Goal: Transaction & Acquisition: Purchase product/service

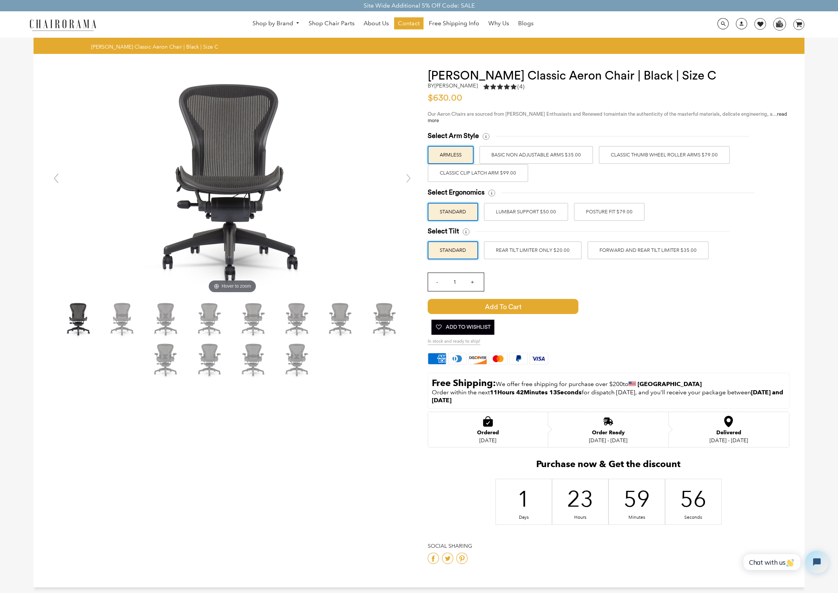
click at [526, 212] on label "LUMBAR SUPPORT $50.00" at bounding box center [526, 212] width 84 height 18
click at [0, 0] on input "LUMBAR SUPPORT $50.00" at bounding box center [0, 0] width 0 height 0
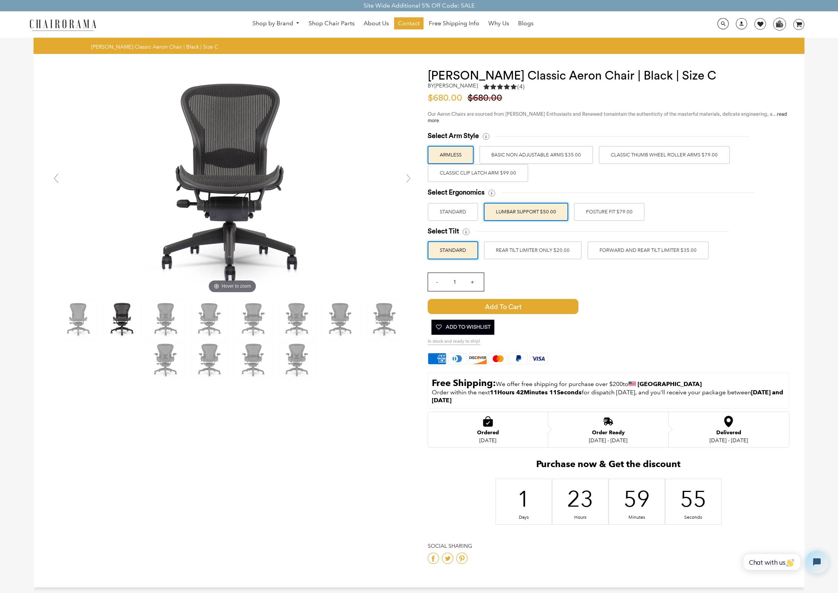
click at [615, 210] on label "POSTURE FIT $79.00" at bounding box center [609, 212] width 71 height 18
click at [0, 0] on input "POSTURE FIT $79.00" at bounding box center [0, 0] width 0 height 0
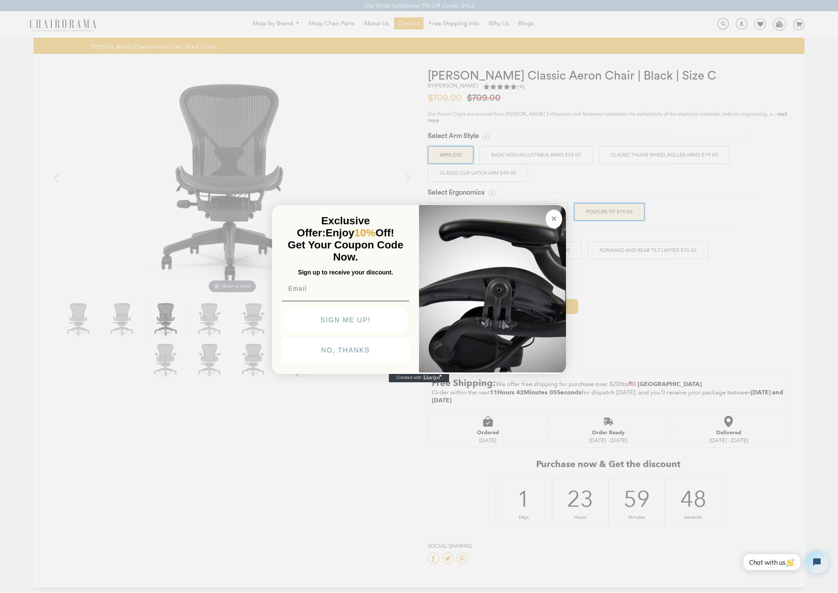
click at [550, 214] on icon "Close dialog" at bounding box center [553, 218] width 9 height 9
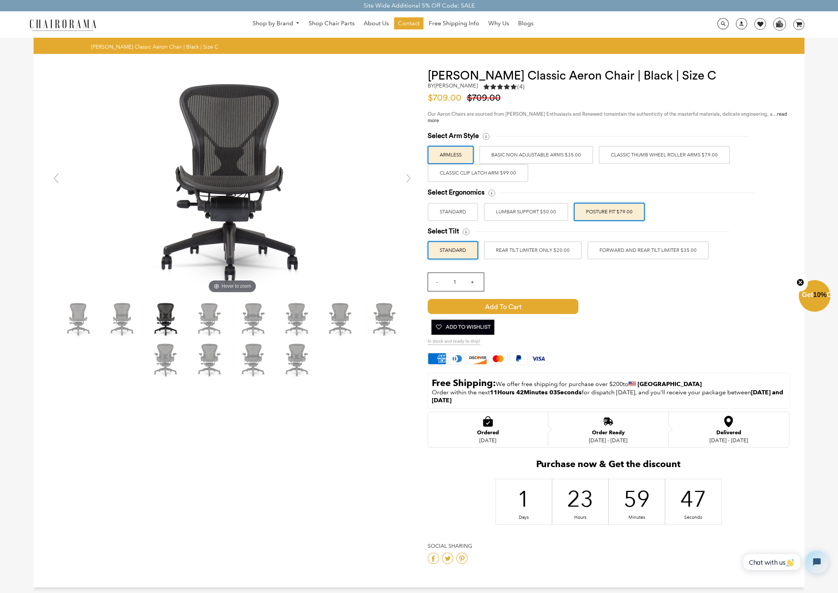
click at [536, 156] on label "BASIC NON ADJUSTABLE ARMS $35.00" at bounding box center [536, 155] width 114 height 18
click at [0, 0] on input "BASIC NON ADJUSTABLE ARMS $35.00" at bounding box center [0, 0] width 0 height 0
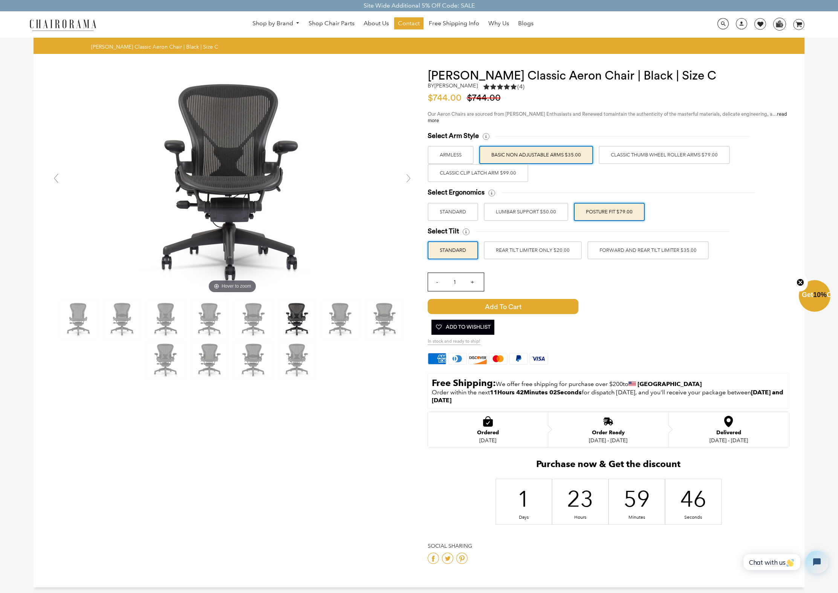
click at [627, 155] on label "Classic Thumb Wheel Roller Arms $79.00" at bounding box center [664, 155] width 131 height 18
click at [0, 0] on input "Classic Thumb Wheel Roller Arms $79.00" at bounding box center [0, 0] width 0 height 0
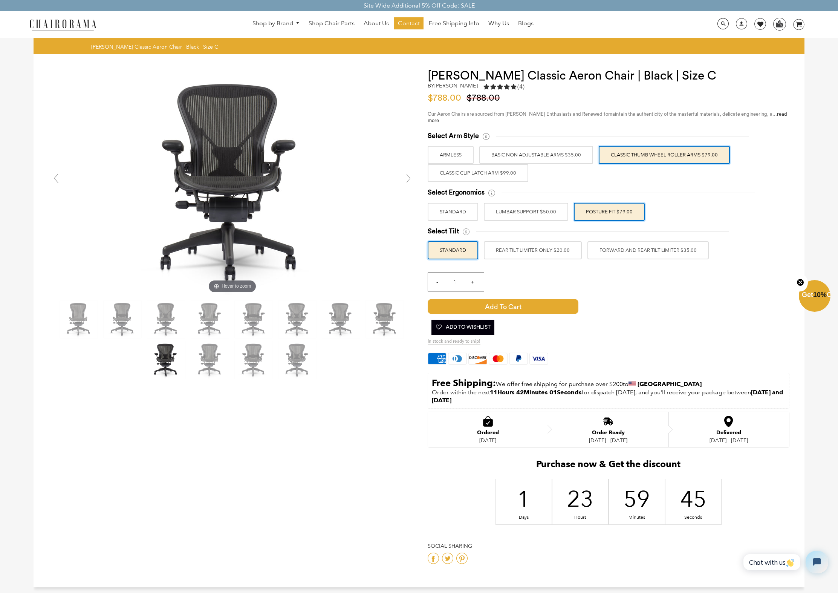
click at [535, 153] on label "BASIC NON ADJUSTABLE ARMS $35.00" at bounding box center [536, 155] width 114 height 18
click at [0, 0] on input "BASIC NON ADJUSTABLE ARMS $35.00" at bounding box center [0, 0] width 0 height 0
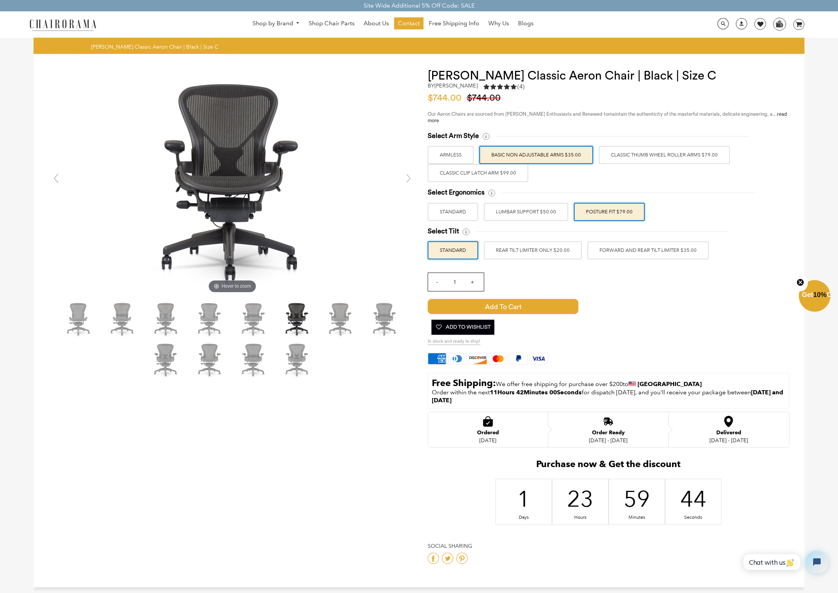
click at [630, 154] on label "Classic Thumb Wheel Roller Arms $79.00" at bounding box center [664, 155] width 131 height 18
click at [0, 0] on input "Classic Thumb Wheel Roller Arms $79.00" at bounding box center [0, 0] width 0 height 0
